Goal: Transaction & Acquisition: Subscribe to service/newsletter

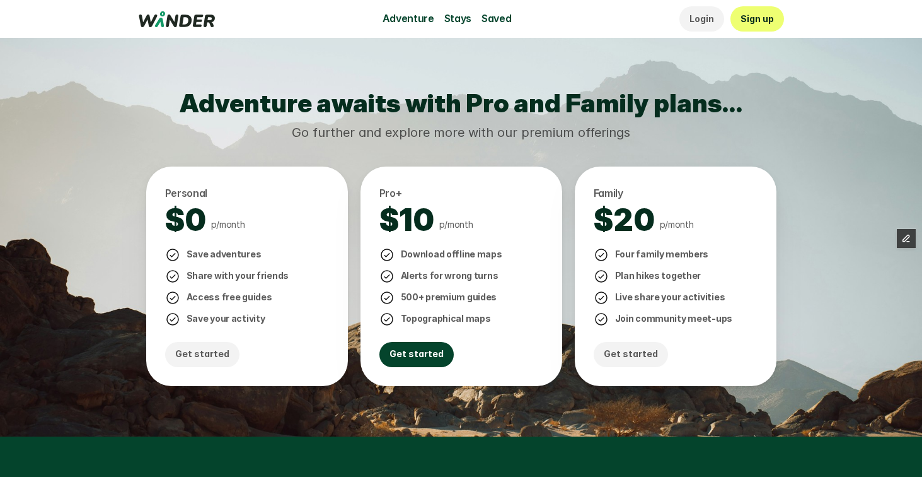
click at [419, 349] on p "Get started" at bounding box center [417, 354] width 54 height 14
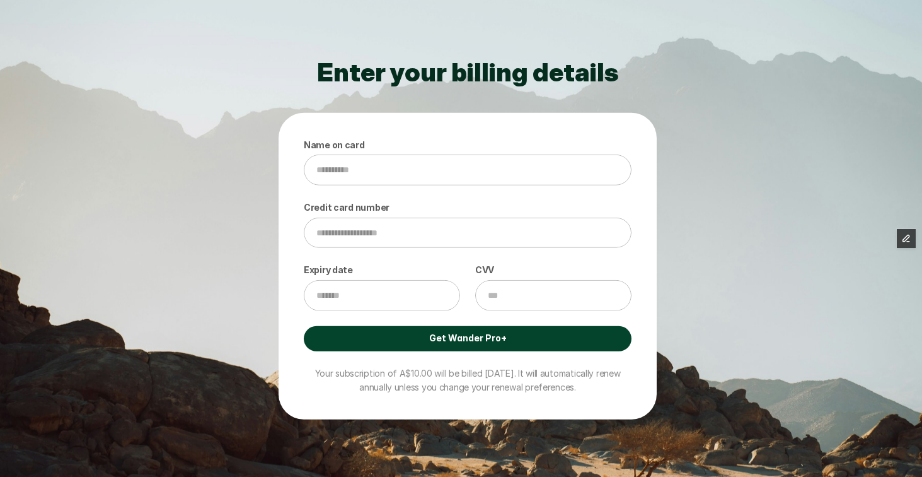
click at [411, 340] on link "Get Wander Pro+" at bounding box center [468, 337] width 328 height 25
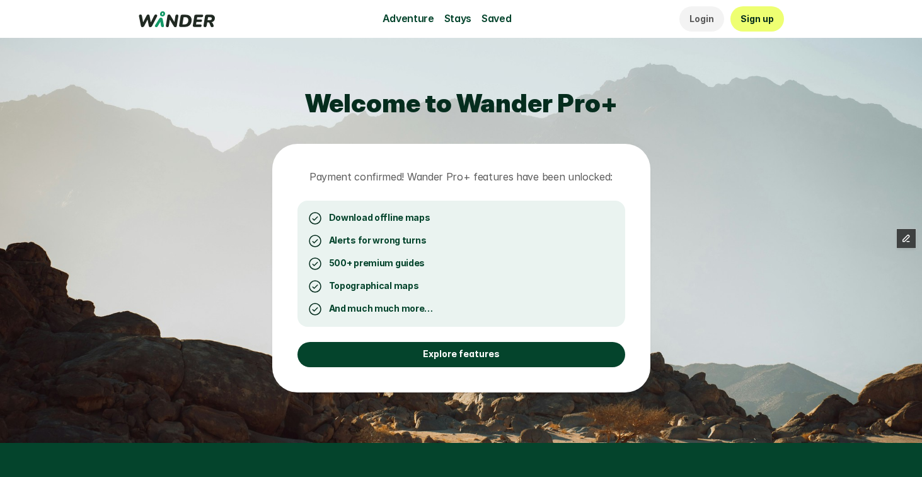
click at [412, 357] on link "Explore features" at bounding box center [462, 354] width 328 height 25
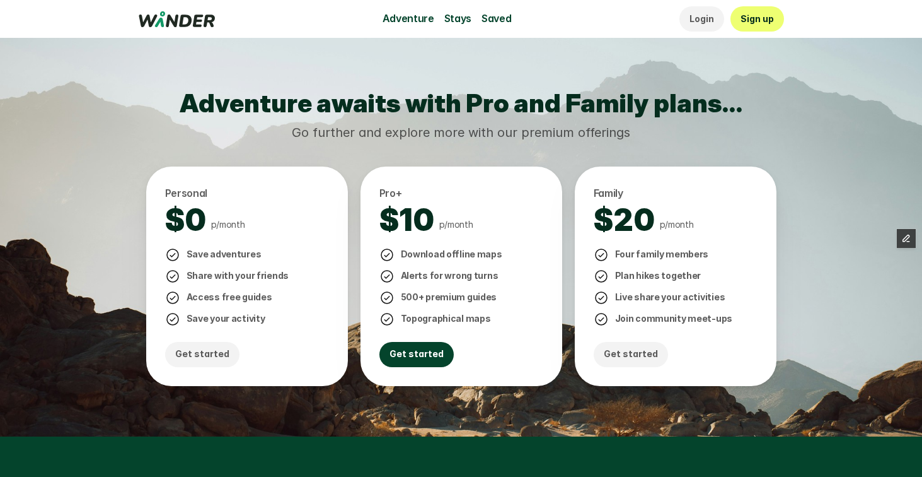
click at [414, 354] on p "Get started" at bounding box center [417, 354] width 54 height 14
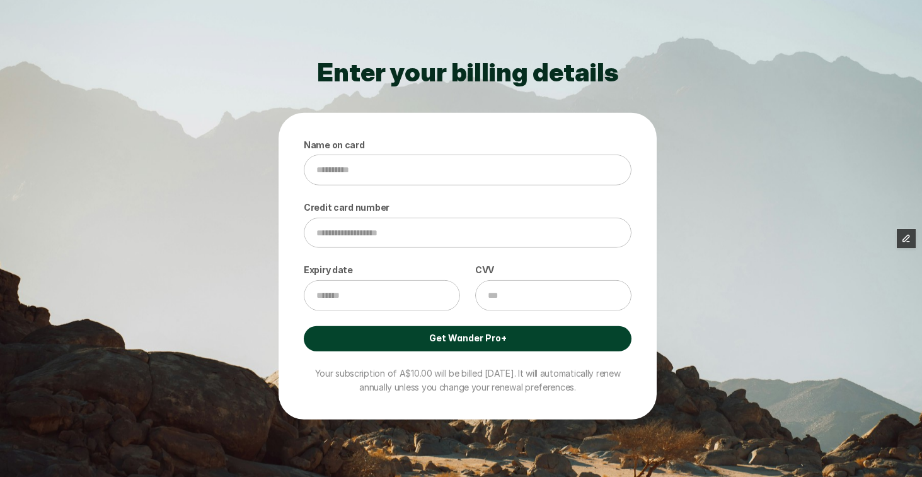
click at [402, 337] on link "Get Wander Pro+" at bounding box center [468, 337] width 328 height 25
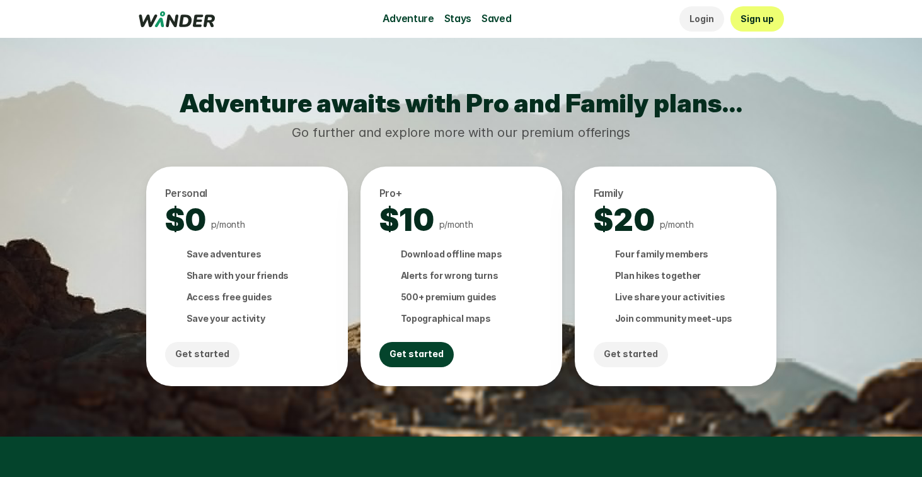
click at [406, 347] on p "Get started" at bounding box center [417, 354] width 54 height 14
click at [413, 354] on p "Get started" at bounding box center [417, 354] width 54 height 14
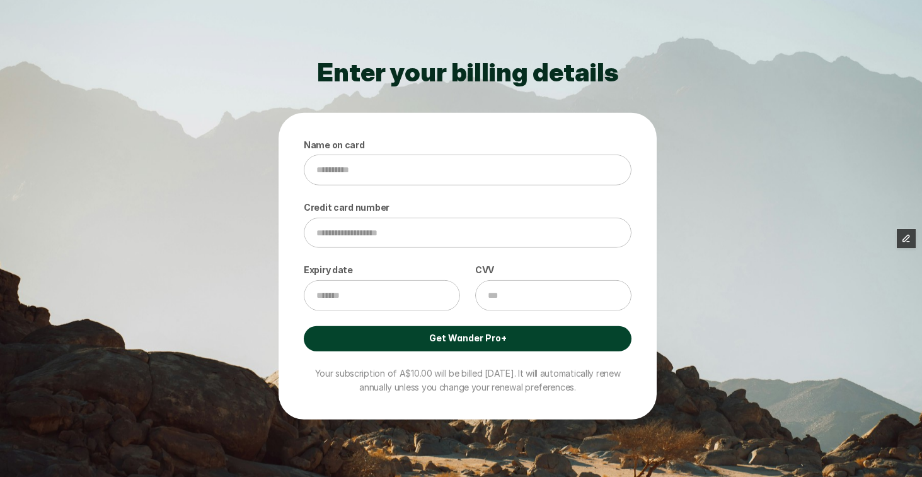
click at [410, 341] on link "Get Wander Pro+" at bounding box center [468, 337] width 328 height 25
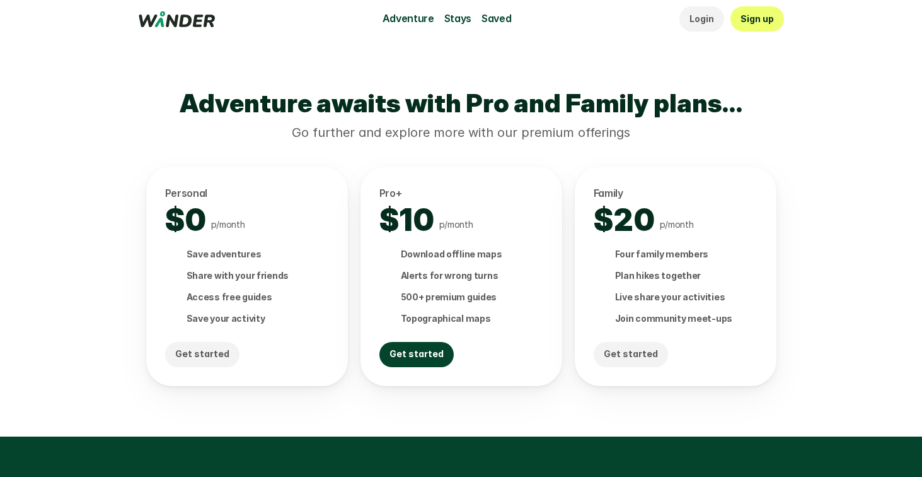
click at [438, 348] on link "Get started" at bounding box center [416, 354] width 74 height 25
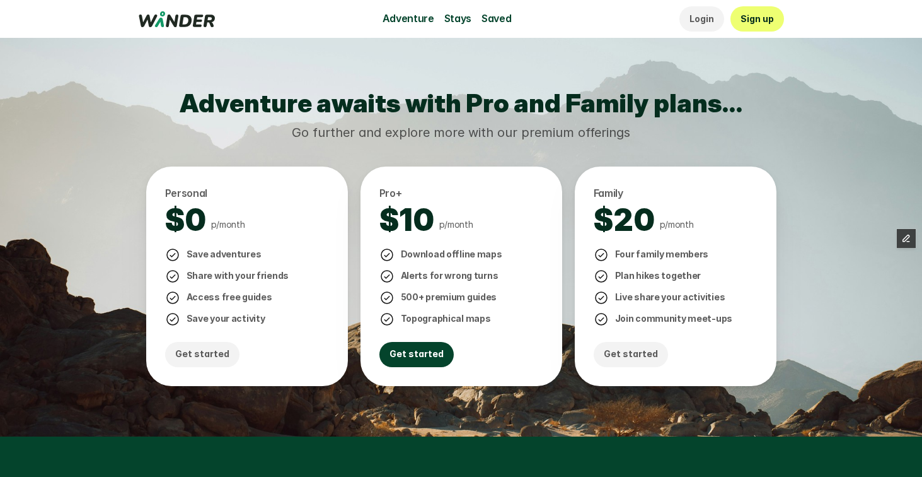
click at [424, 356] on p "Get started" at bounding box center [417, 354] width 54 height 14
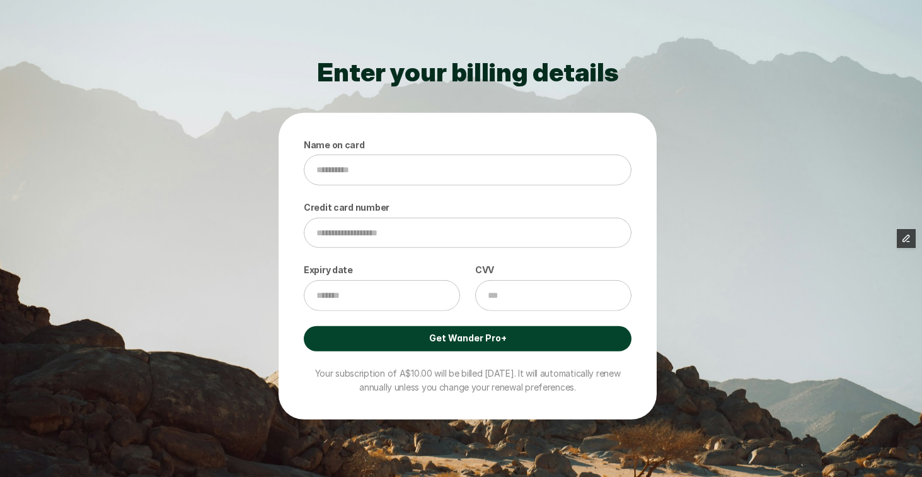
click at [439, 333] on p "Get Wander Pro+" at bounding box center [468, 338] width 78 height 14
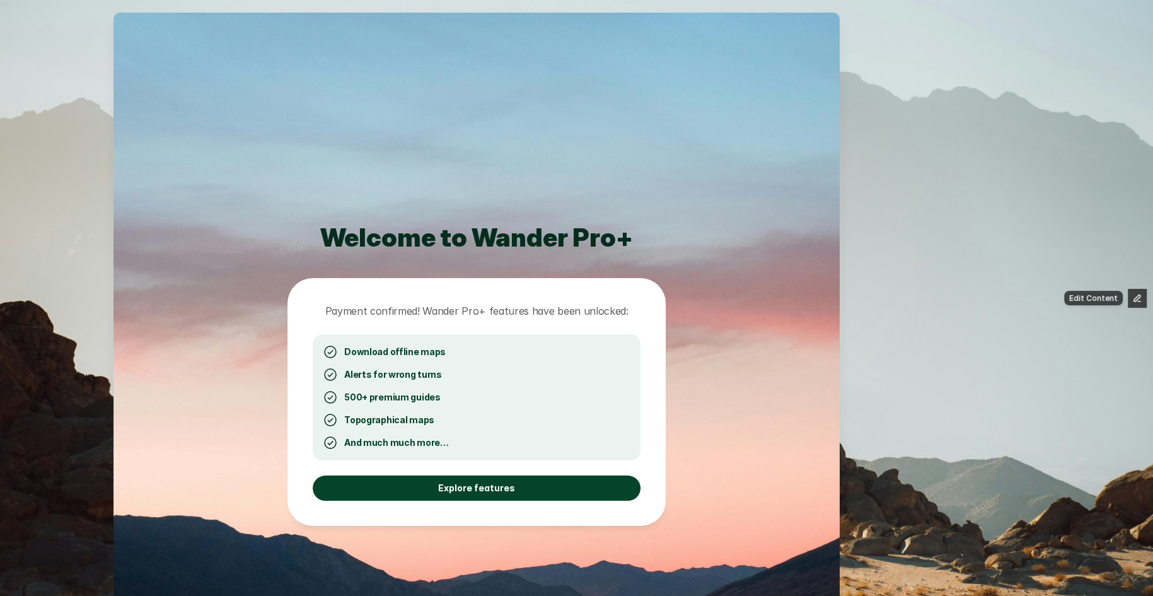
click at [922, 298] on icon "button" at bounding box center [1137, 297] width 6 height 6
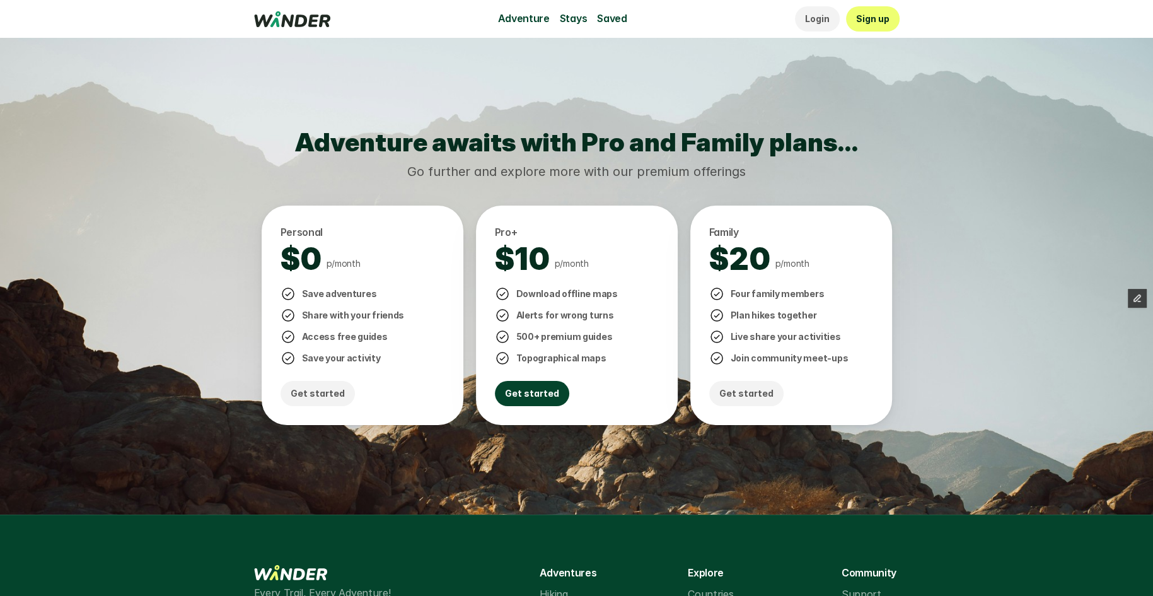
click at [527, 402] on link "Get started" at bounding box center [532, 393] width 74 height 25
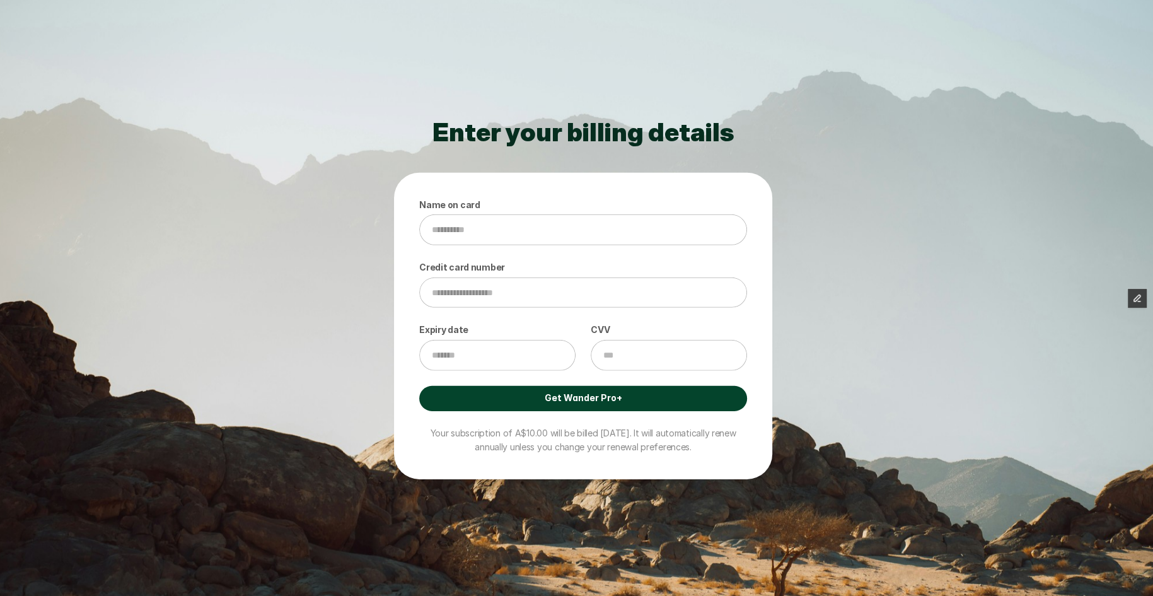
click at [527, 402] on link "Get Wander Pro+" at bounding box center [583, 397] width 328 height 25
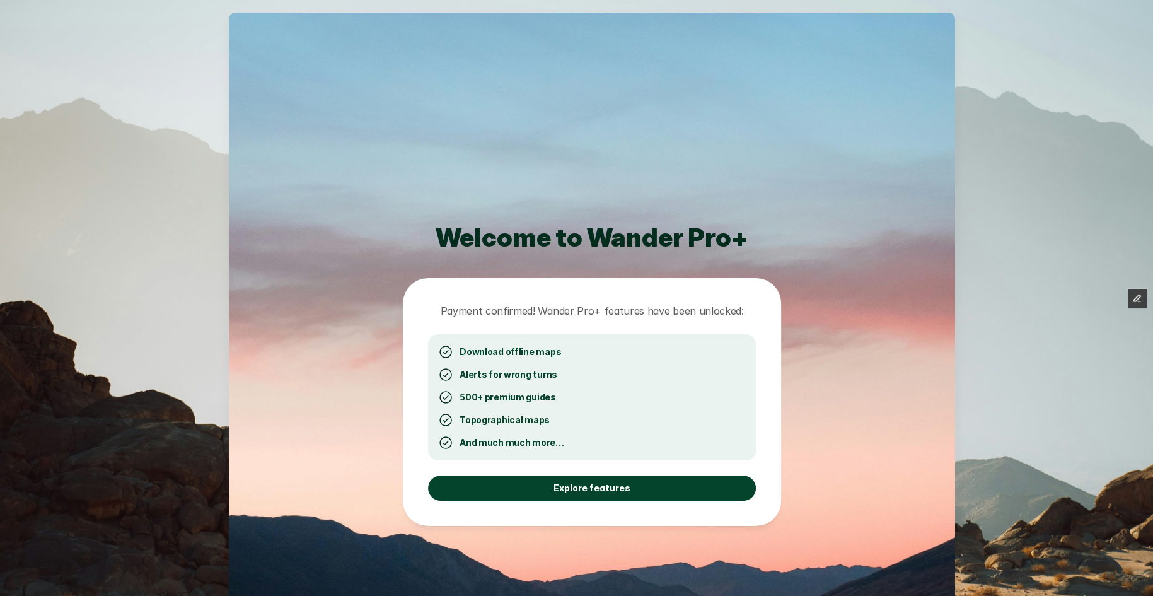
click at [545, 487] on link "Explore features" at bounding box center [592, 487] width 328 height 25
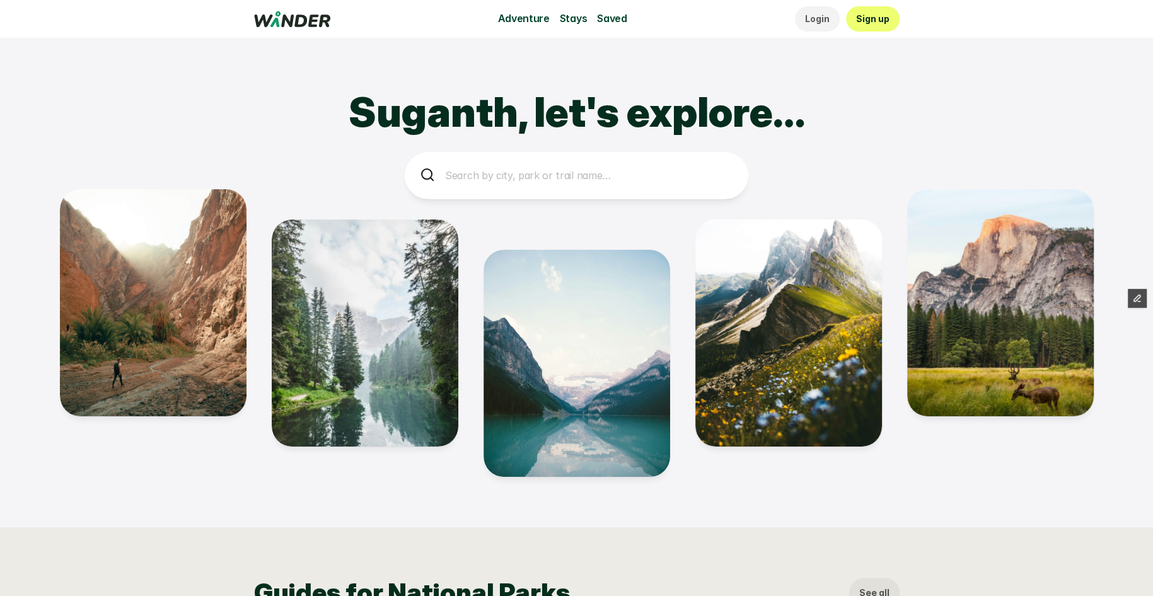
click at [320, 21] on use at bounding box center [292, 19] width 76 height 16
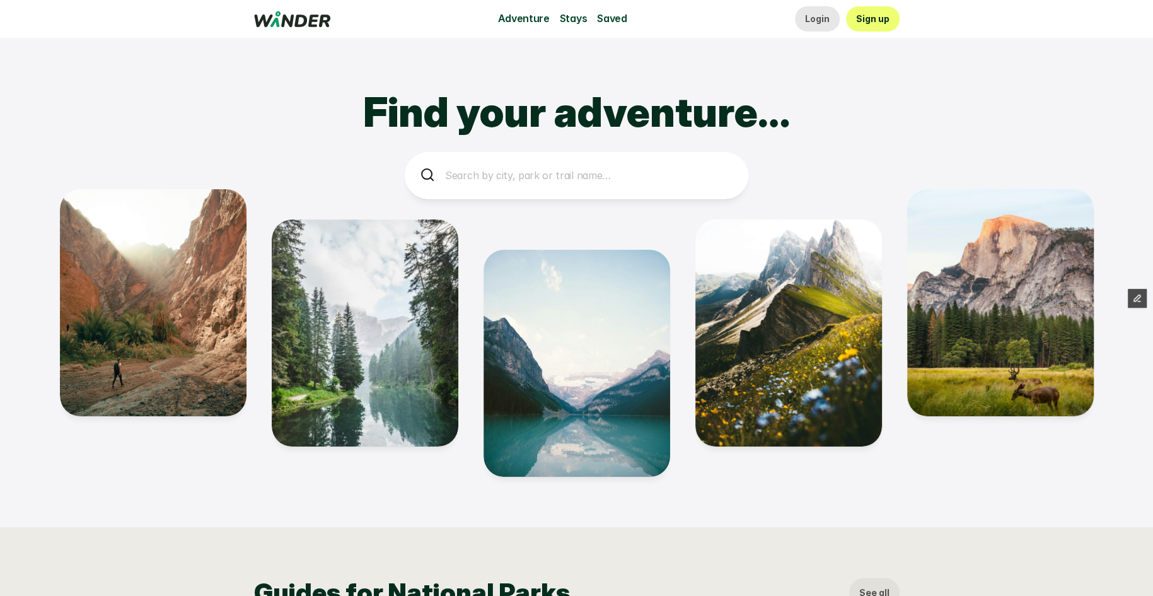
click at [807, 21] on p "Login" at bounding box center [817, 19] width 25 height 14
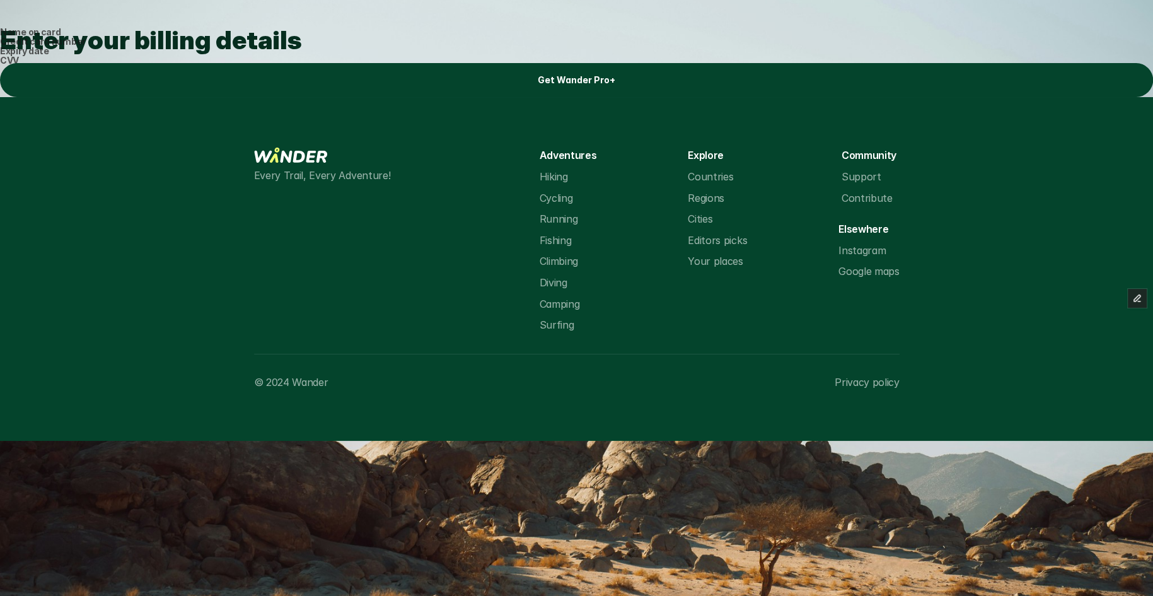
click at [536, 97] on link "Get Wander Pro+" at bounding box center [576, 80] width 1153 height 34
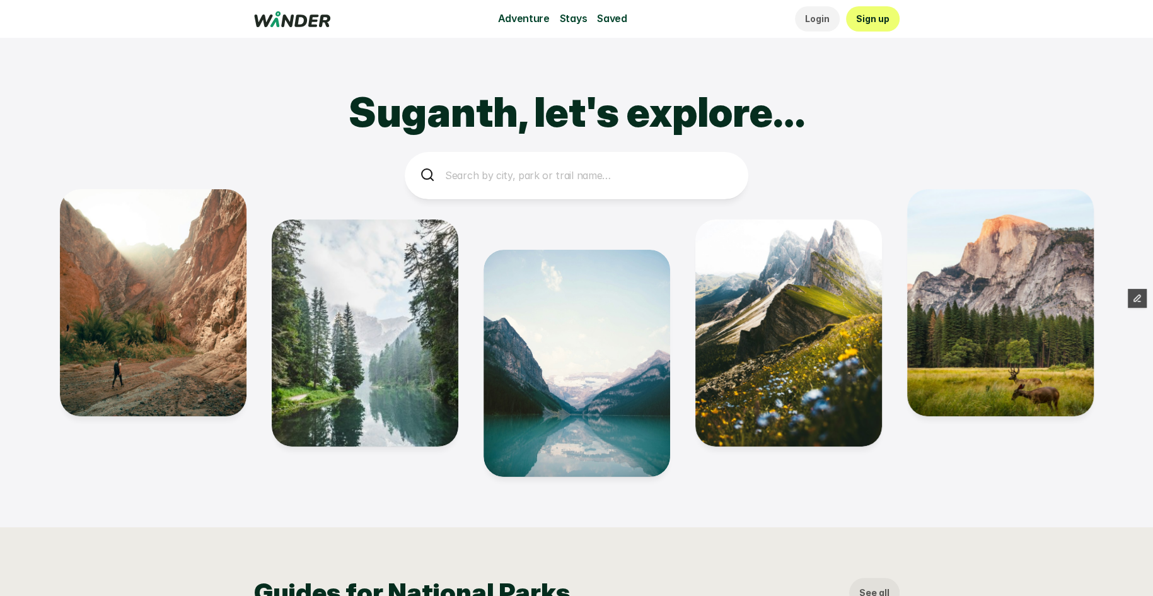
click at [294, 21] on icon at bounding box center [292, 19] width 76 height 16
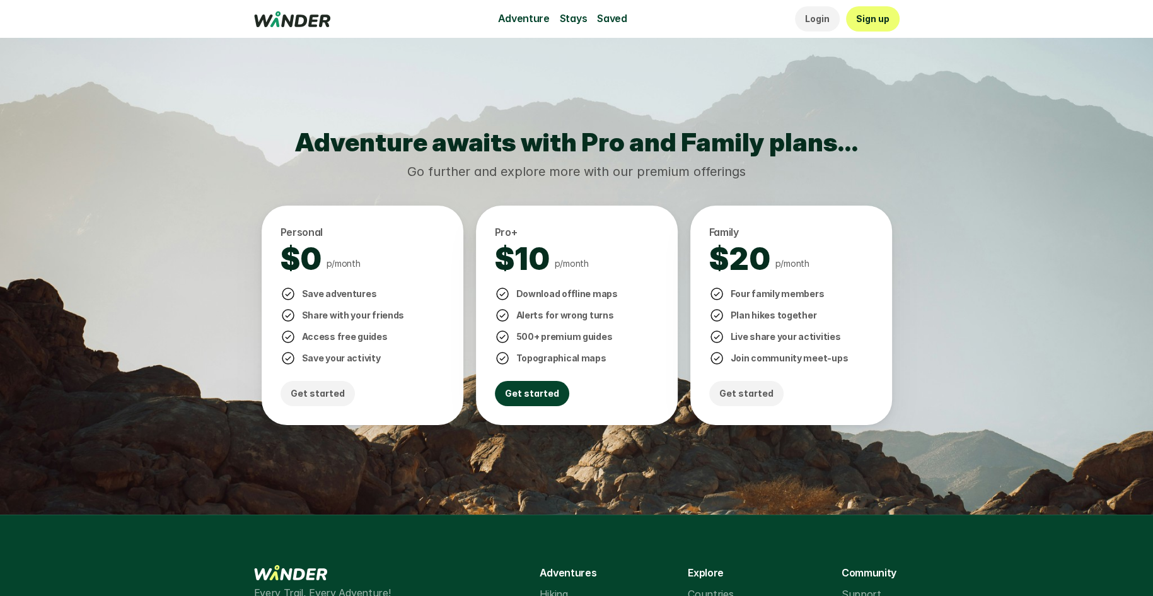
click at [536, 397] on p "Get started" at bounding box center [532, 393] width 54 height 14
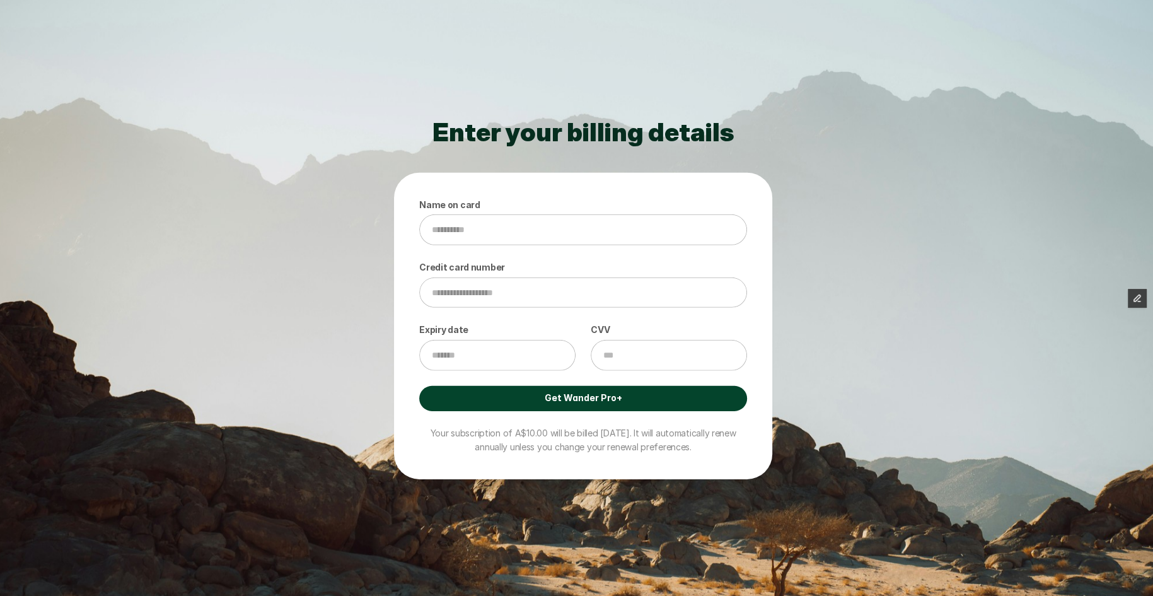
click at [536, 397] on link "Get Wander Pro+" at bounding box center [583, 397] width 328 height 25
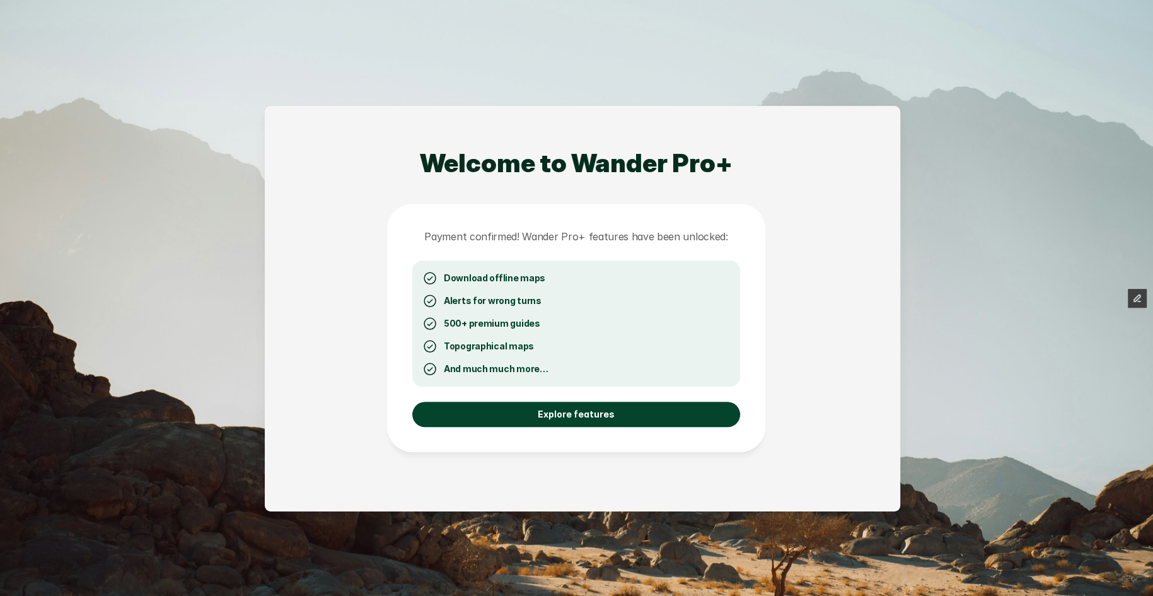
click at [542, 410] on p "Explore features" at bounding box center [576, 414] width 77 height 14
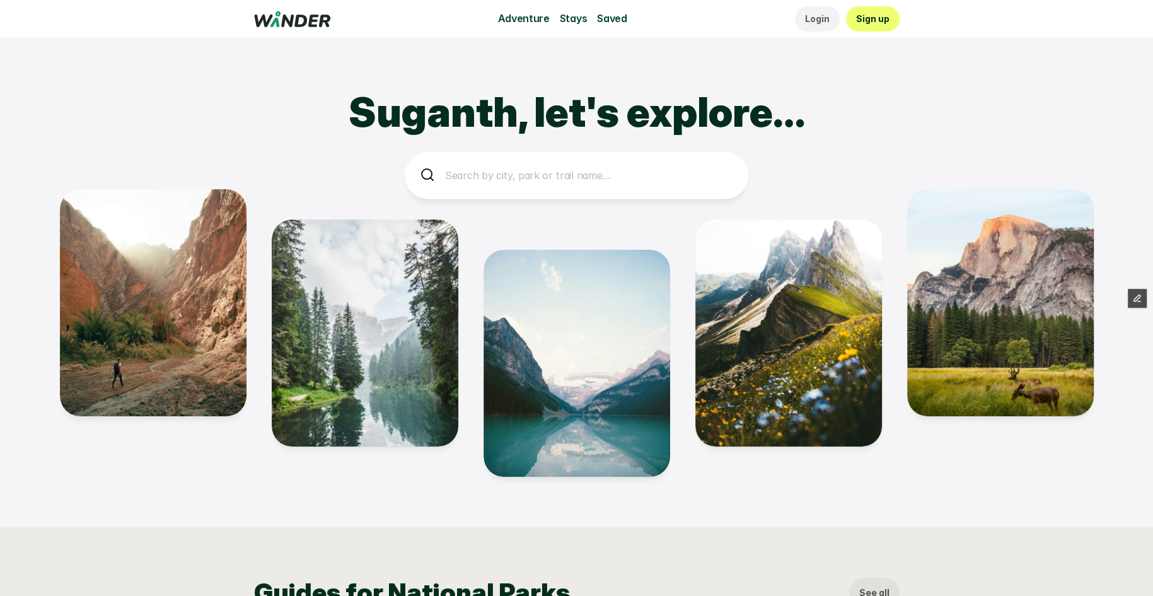
click at [286, 20] on use at bounding box center [292, 19] width 76 height 16
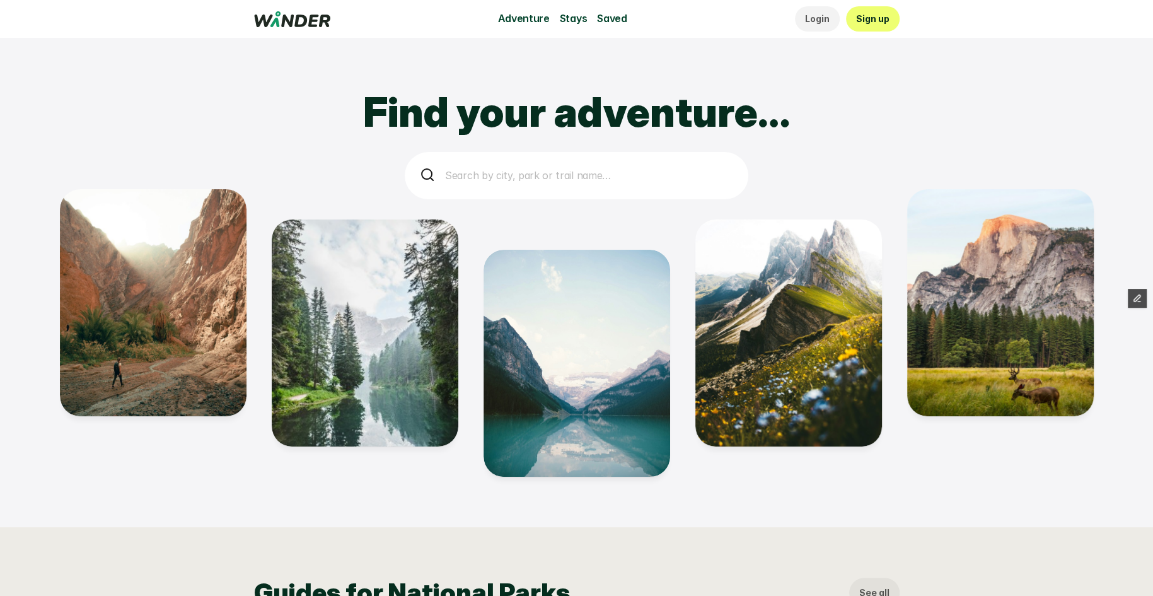
click at [570, 174] on p "Search by city, park or trail name…" at bounding box center [589, 176] width 288 height 16
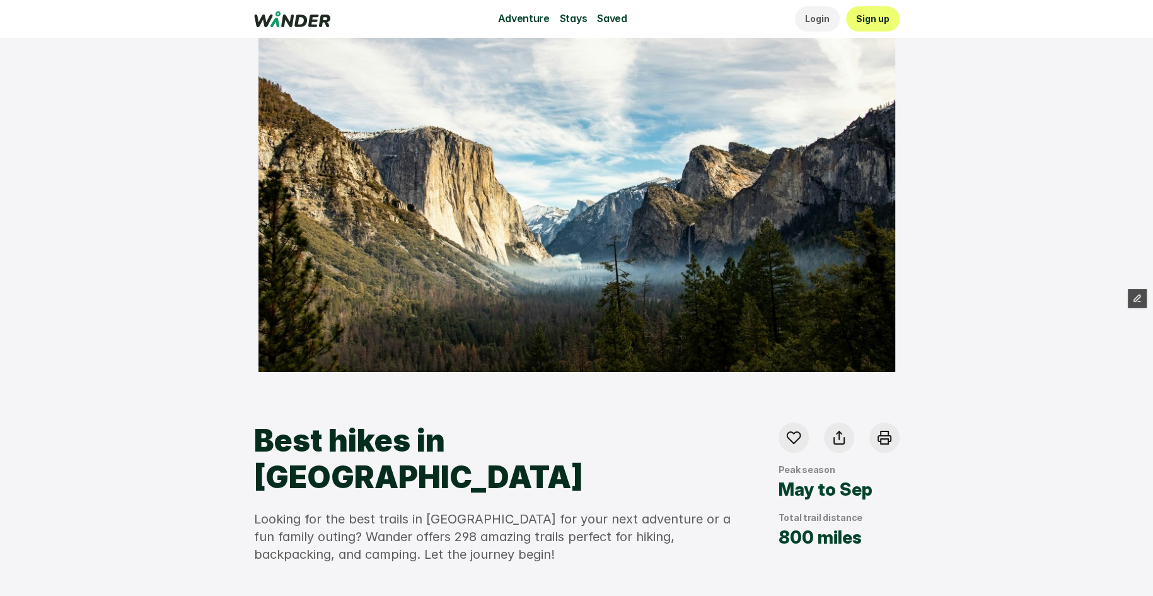
click at [310, 22] on use at bounding box center [292, 19] width 76 height 16
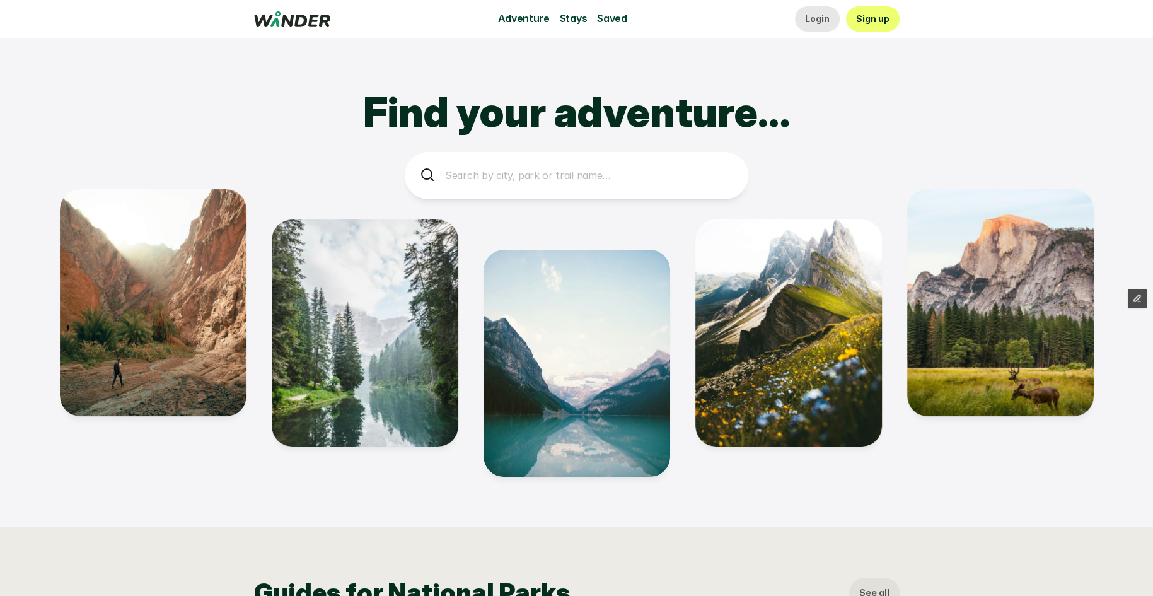
click at [824, 18] on p "Login" at bounding box center [817, 19] width 25 height 14
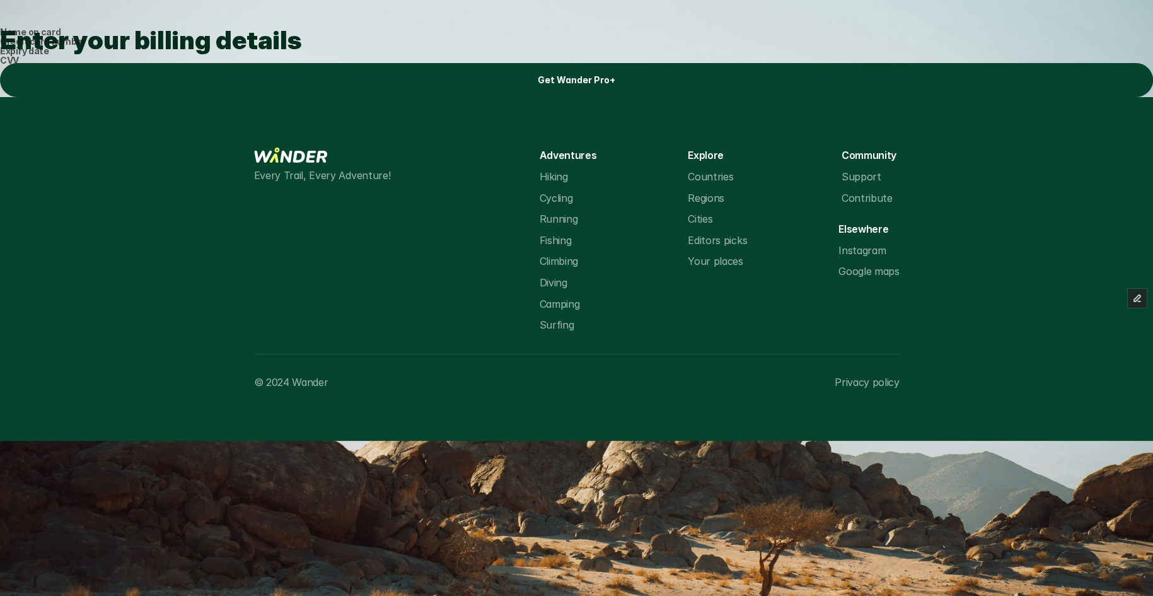
click at [531, 97] on link "Get Wander Pro+" at bounding box center [576, 80] width 1153 height 34
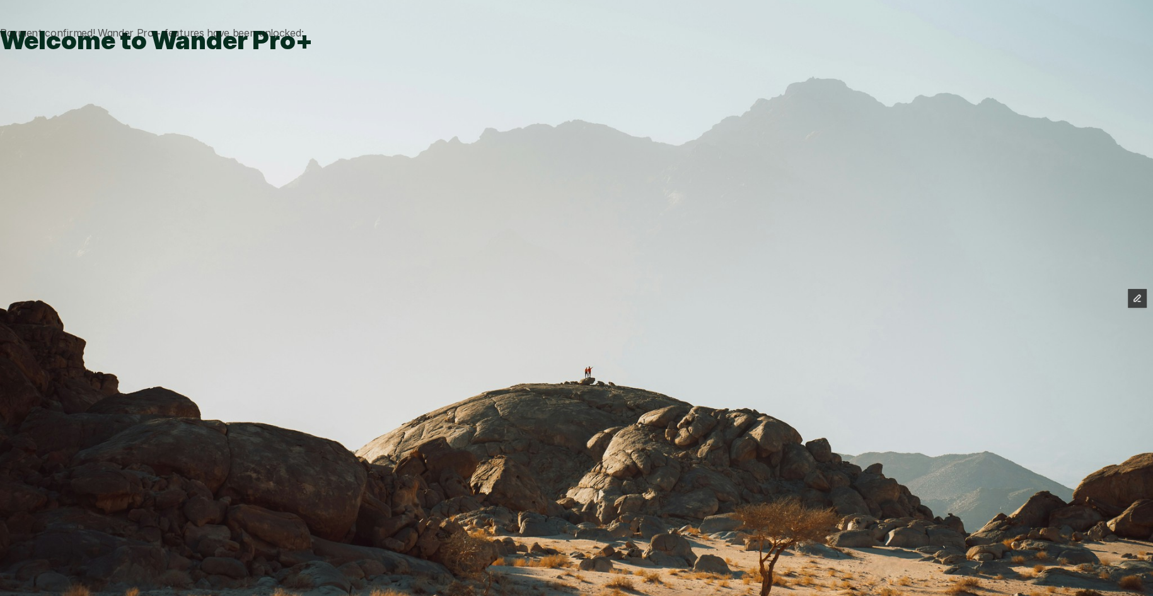
click at [319, 20] on use at bounding box center [292, 13] width 76 height 16
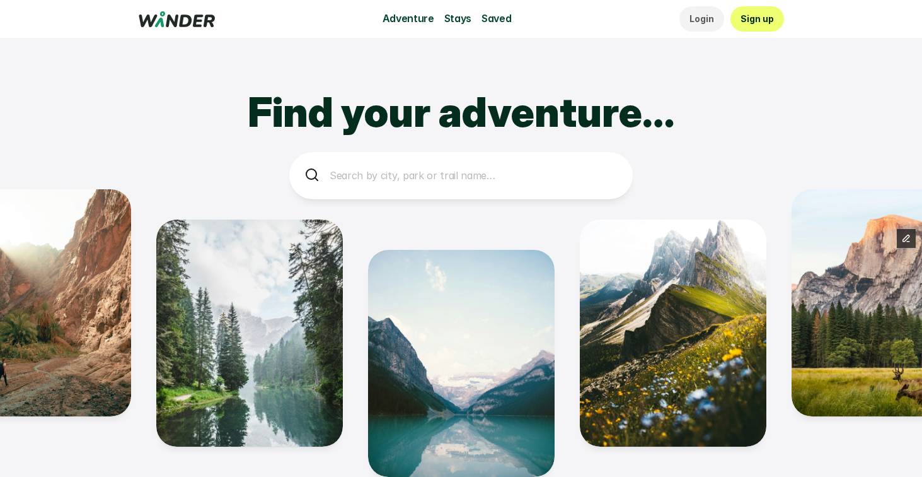
click at [705, 25] on p "Login" at bounding box center [702, 19] width 25 height 14
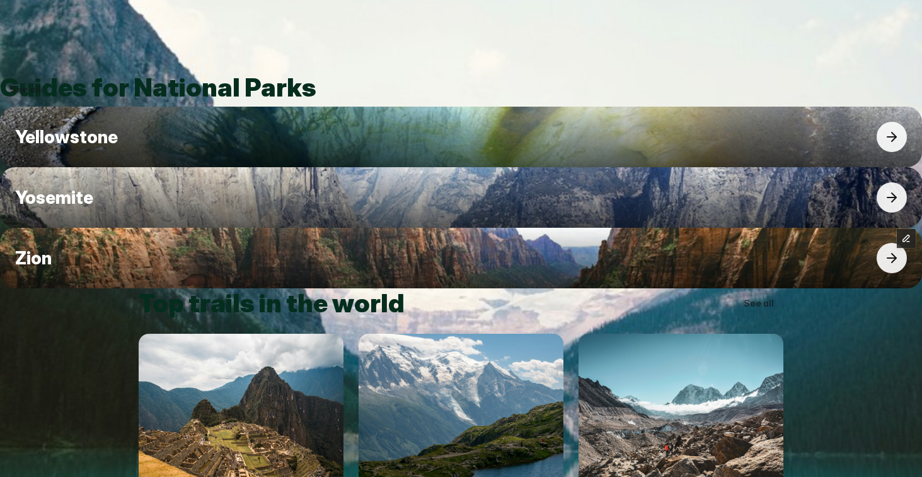
click at [189, 21] on use at bounding box center [177, 13] width 76 height 16
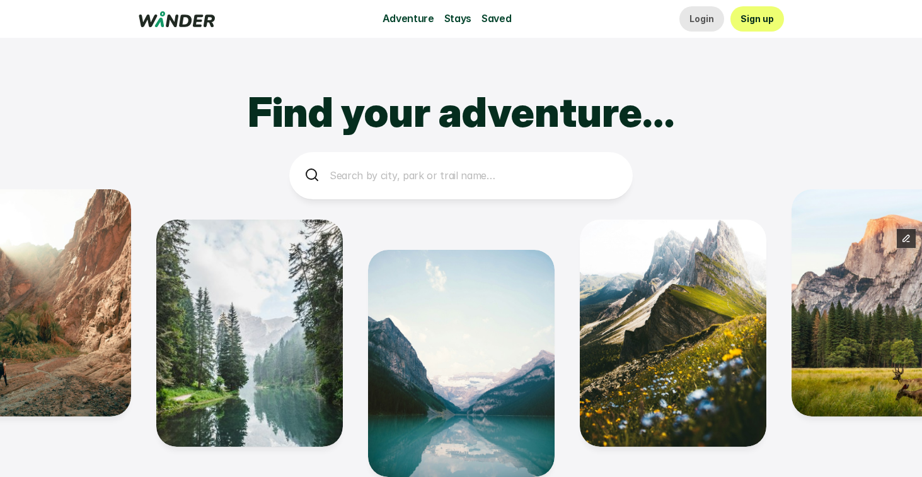
click at [707, 20] on p "Login" at bounding box center [702, 19] width 25 height 14
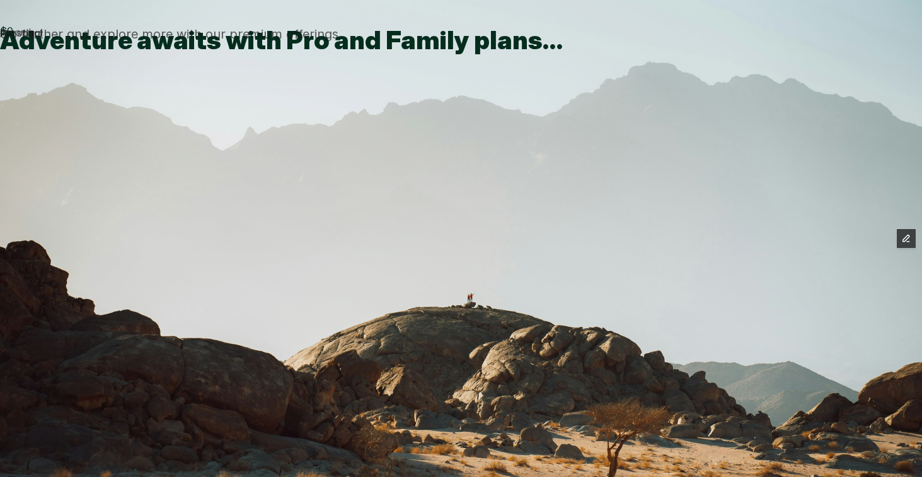
type input "*****"
type input "**********"
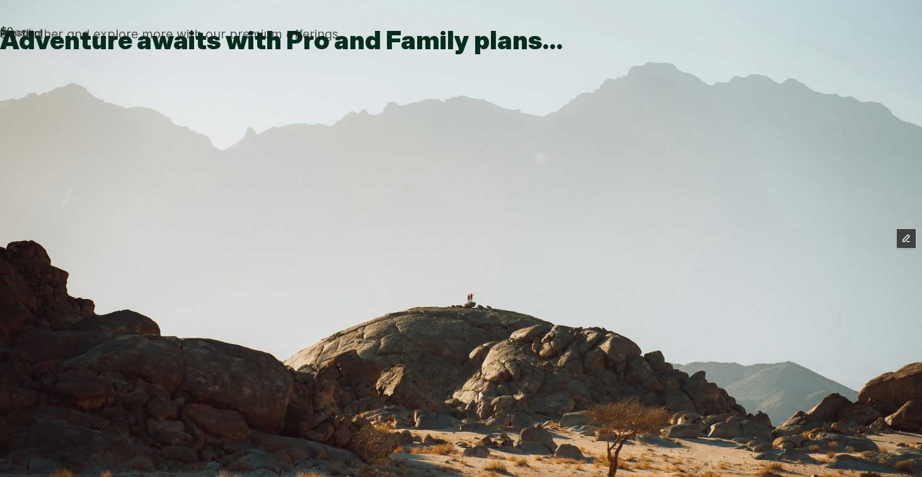
type input "****"
type input "***"
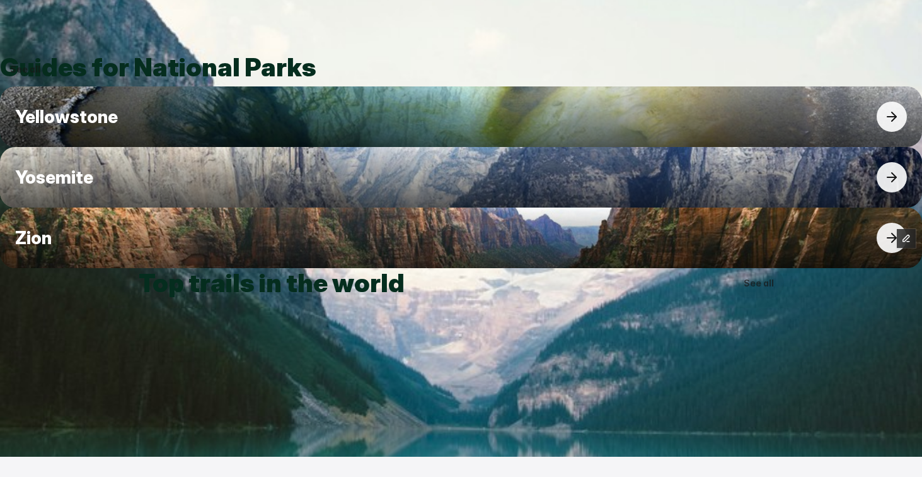
scroll to position [6, 0]
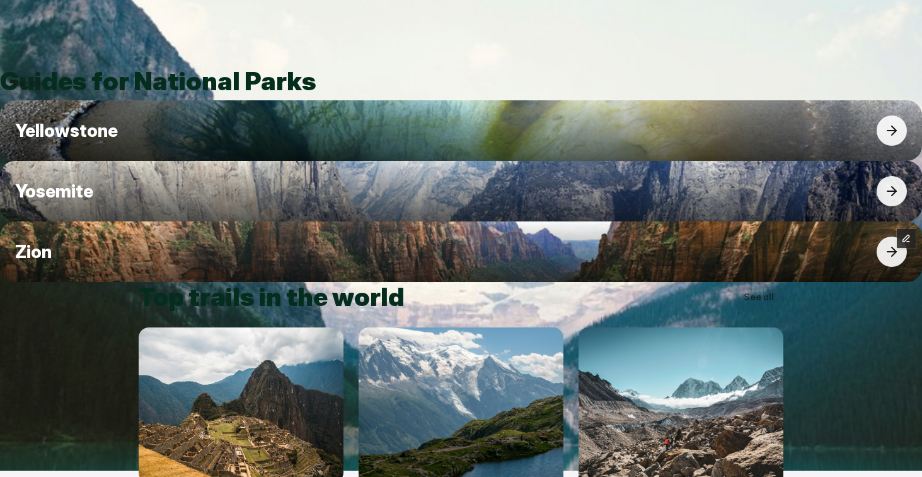
click at [200, 19] on div "Adventure Stays Saved Login Sign up" at bounding box center [462, 6] width 646 height 25
click at [195, 11] on use at bounding box center [177, 7] width 76 height 16
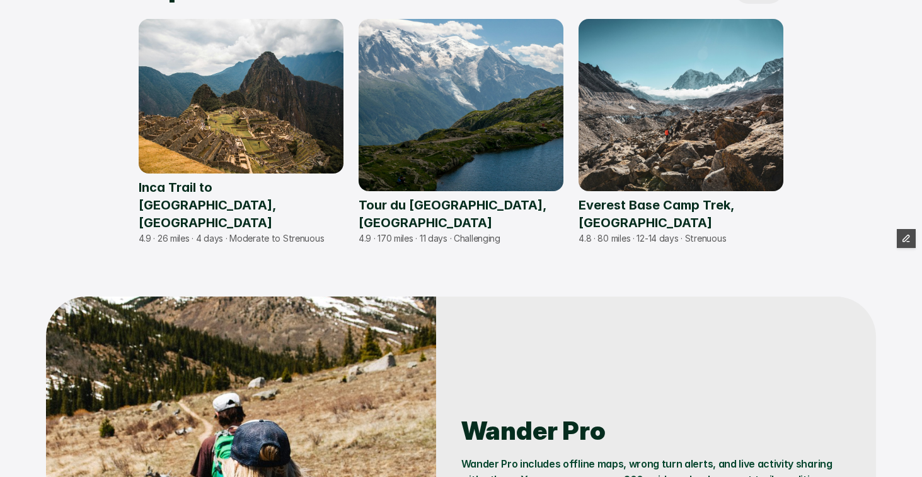
scroll to position [1019, 0]
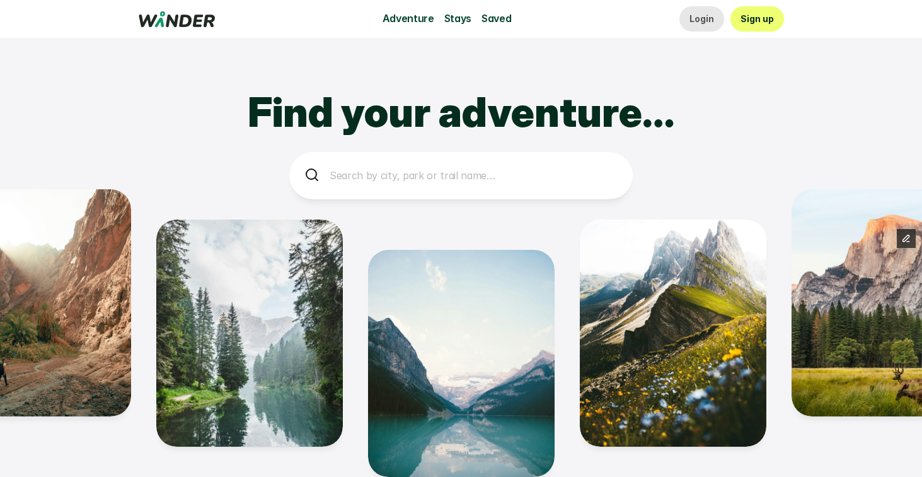
click at [707, 22] on p "Login" at bounding box center [702, 19] width 25 height 14
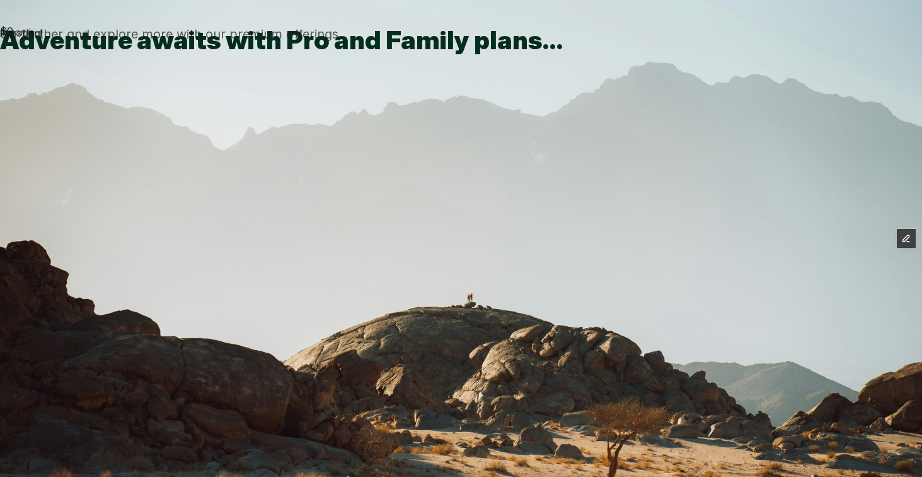
type input "**********"
type input "*****"
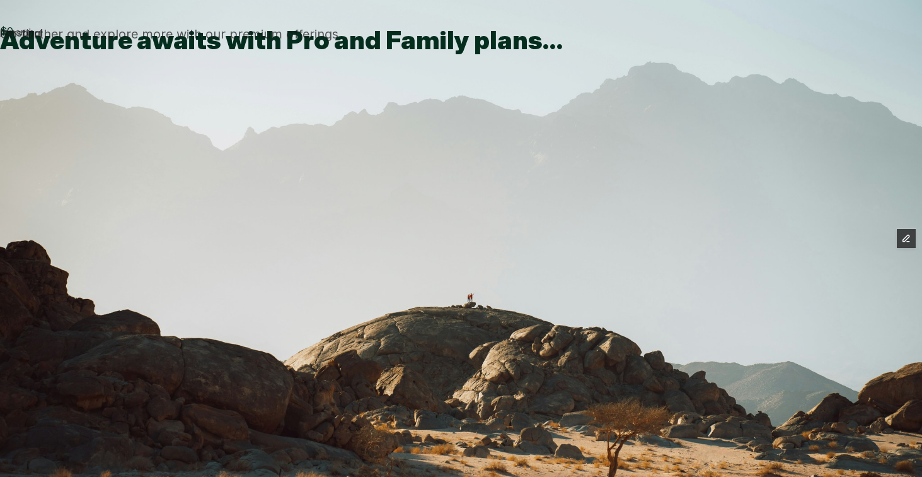
type input "***"
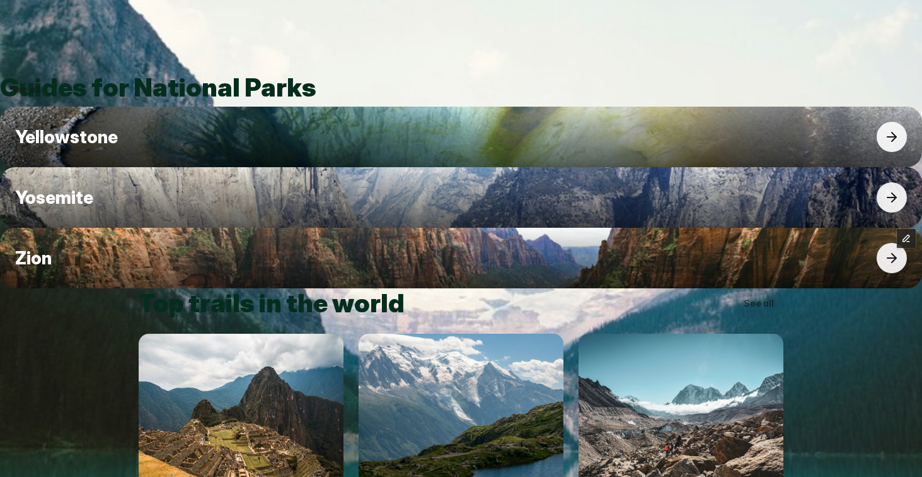
click at [205, 21] on use at bounding box center [177, 13] width 76 height 16
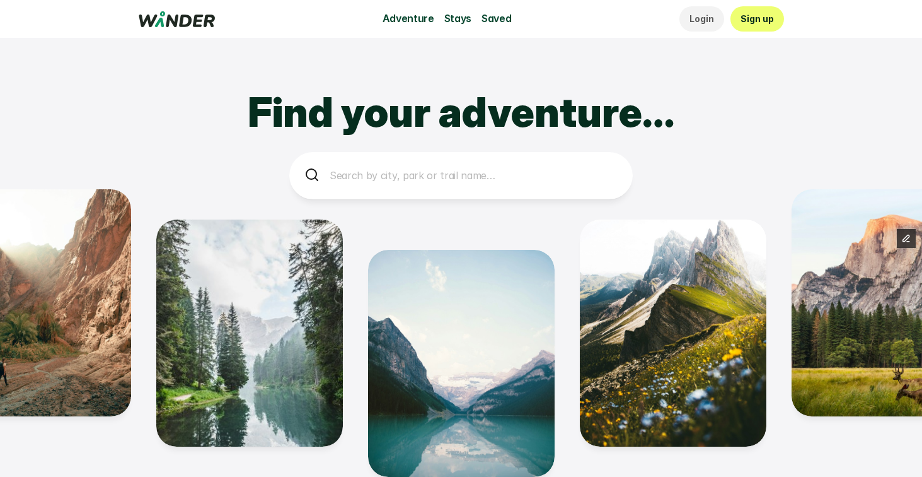
click at [760, 26] on link "Sign up" at bounding box center [758, 18] width 54 height 25
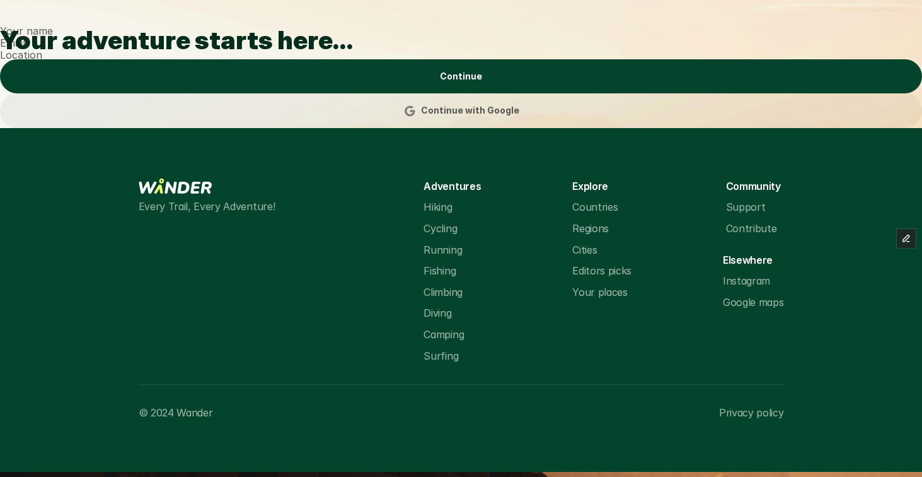
click at [207, 21] on use at bounding box center [177, 13] width 76 height 16
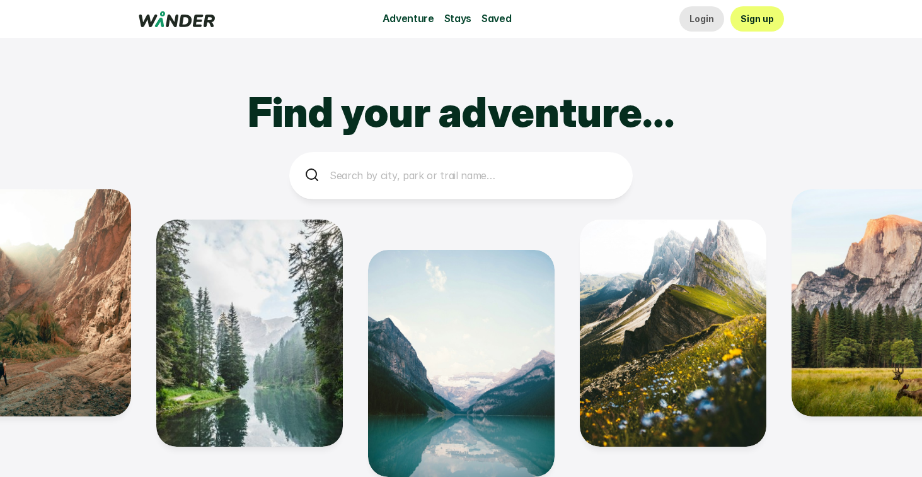
click at [705, 21] on p "Login" at bounding box center [702, 19] width 25 height 14
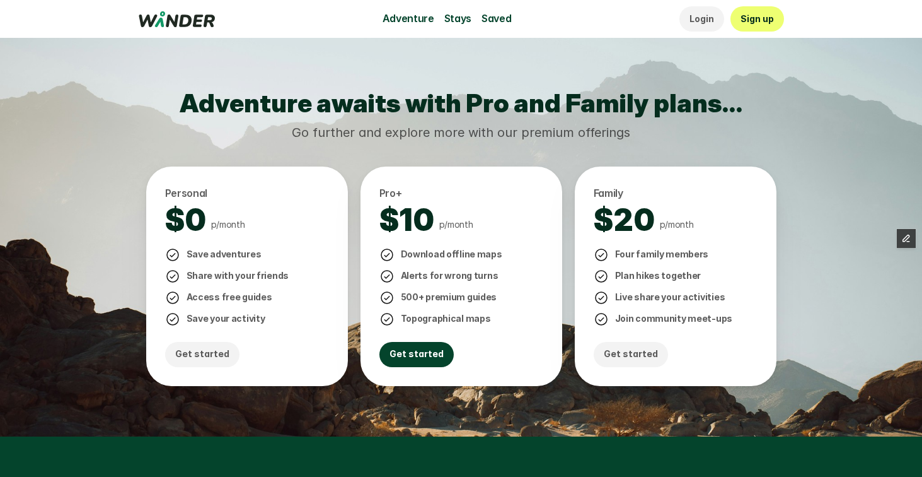
click at [427, 357] on p "Get started" at bounding box center [417, 354] width 54 height 14
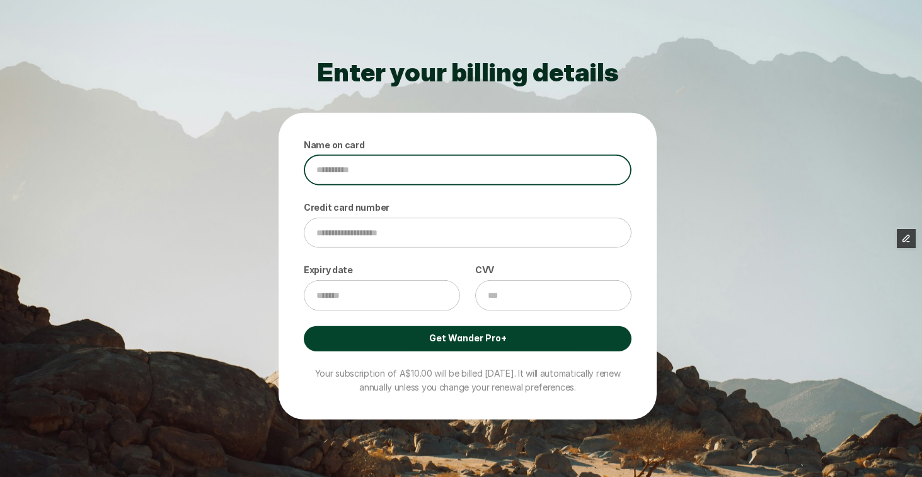
click at [441, 175] on input "Name on card" at bounding box center [468, 169] width 328 height 31
type input "*****"
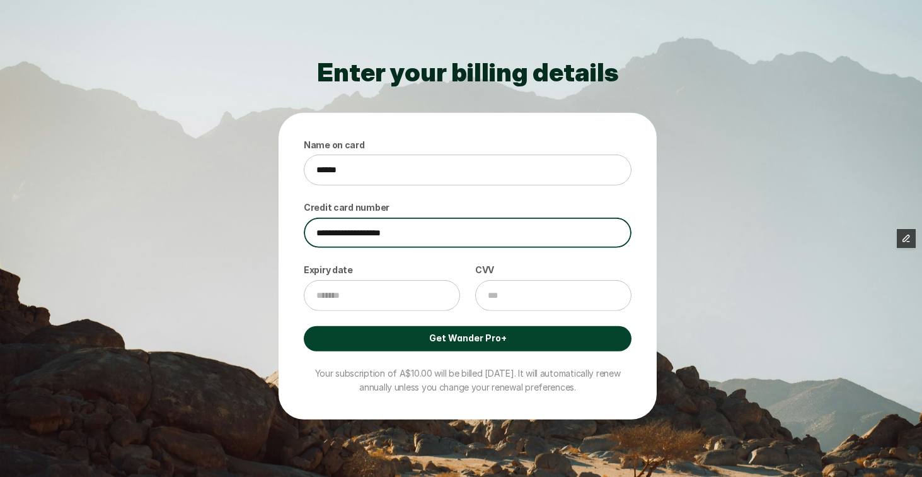
type input "**********"
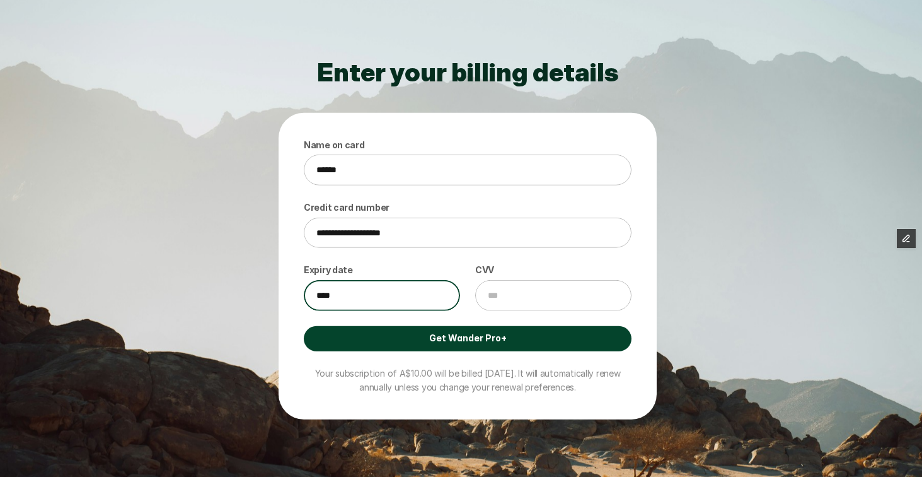
type input "****"
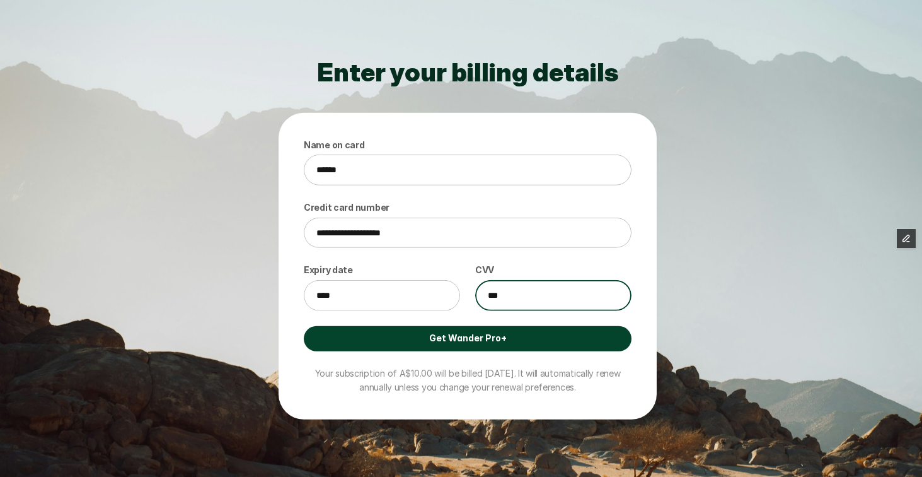
type input "***"
click at [431, 342] on p "Get Wander Pro+" at bounding box center [468, 338] width 78 height 14
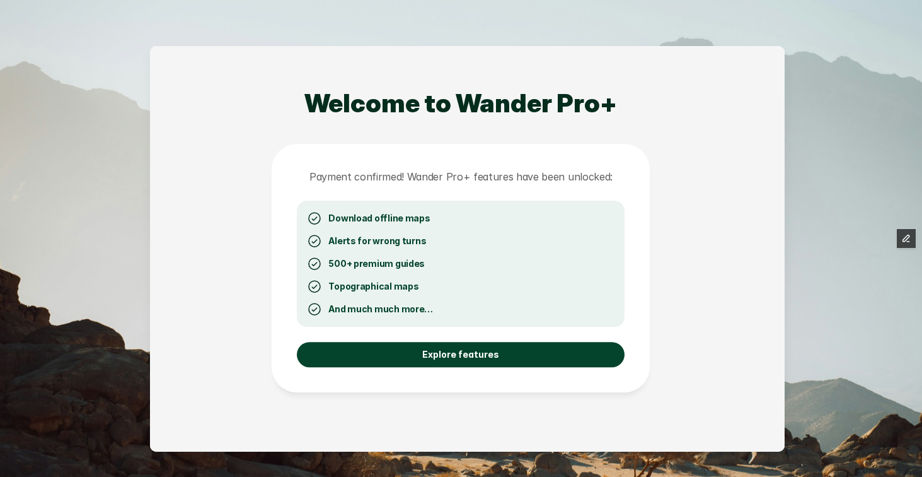
click at [434, 352] on p "Explore features" at bounding box center [461, 354] width 77 height 14
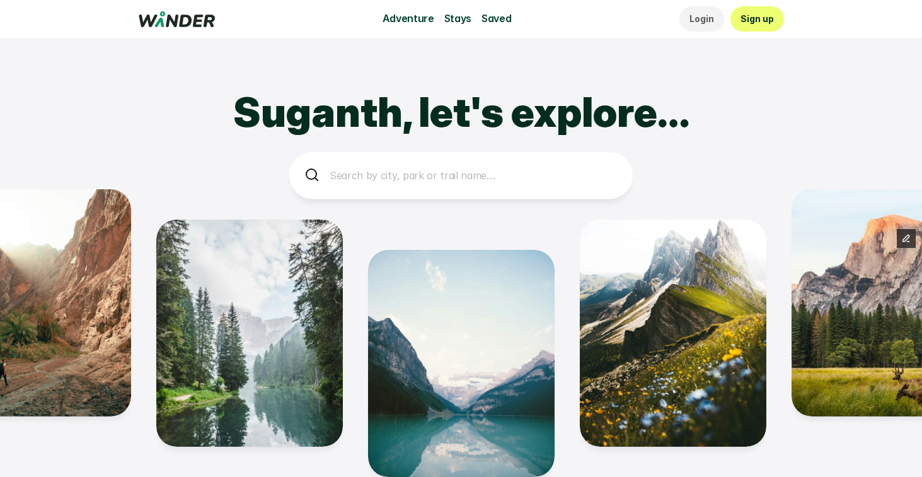
click at [191, 21] on use at bounding box center [177, 19] width 76 height 16
